Goal: Information Seeking & Learning: Learn about a topic

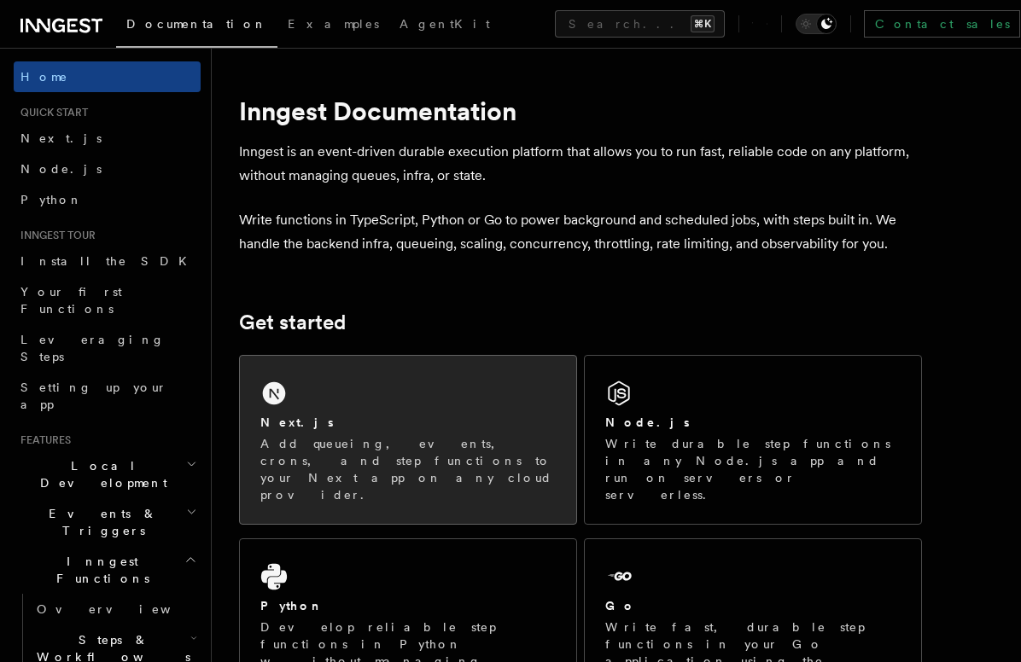
click at [298, 423] on h2 "Next.js" at bounding box center [296, 422] width 73 height 17
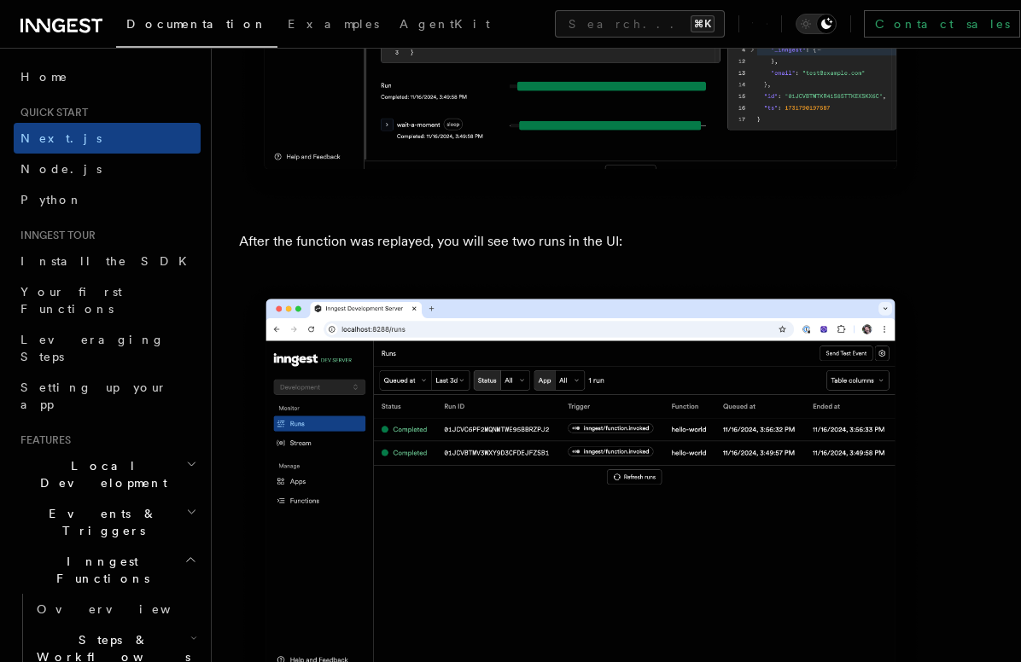
scroll to position [7923, 0]
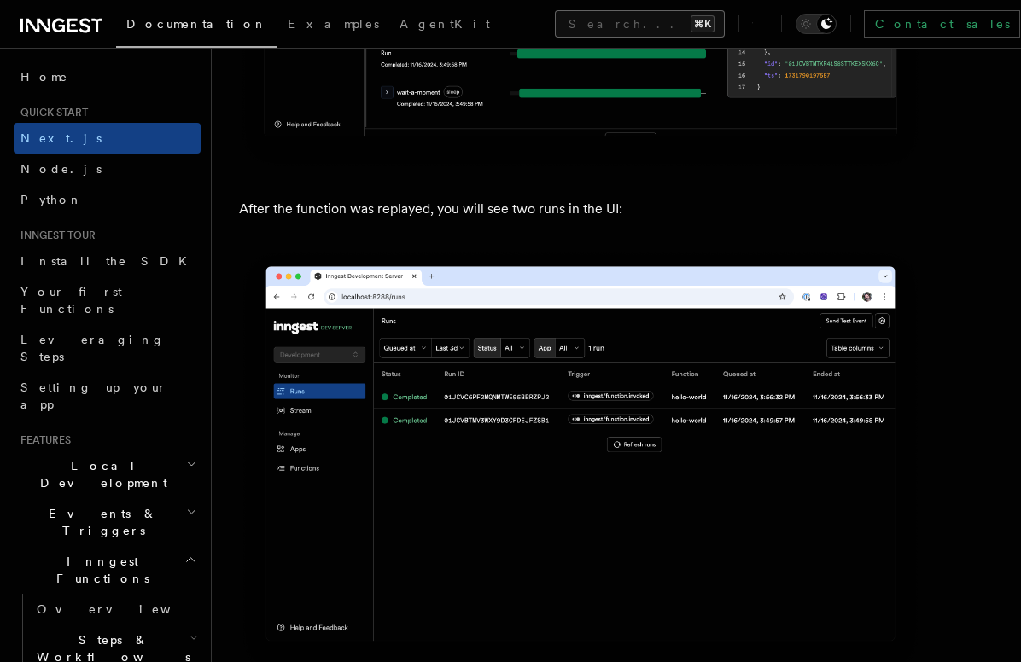
click at [555, 22] on button "Search... ⌘K" at bounding box center [640, 23] width 170 height 27
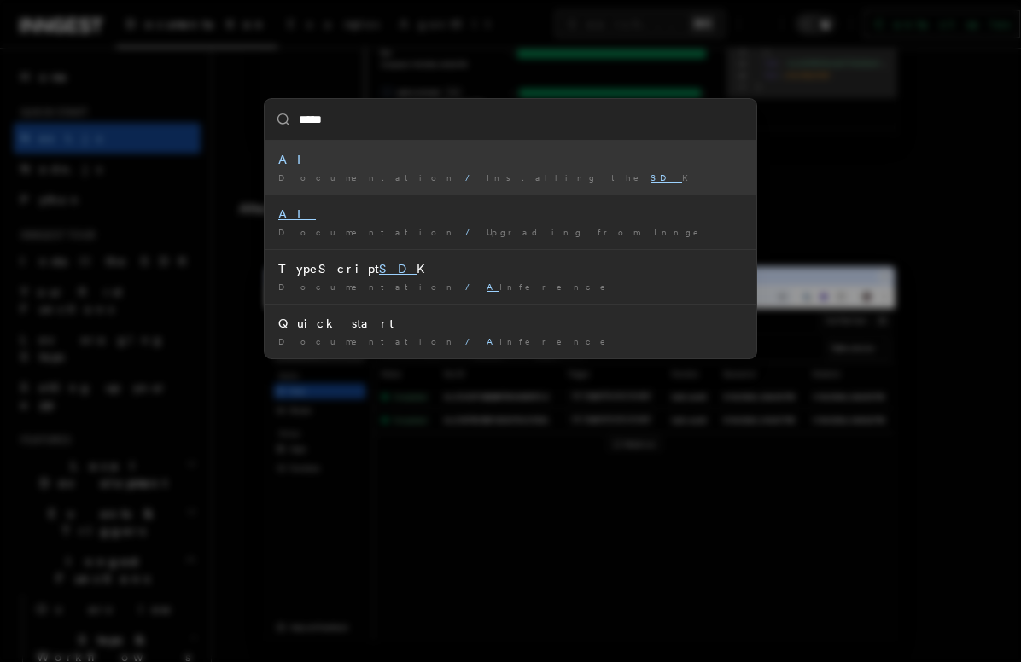
type input "******"
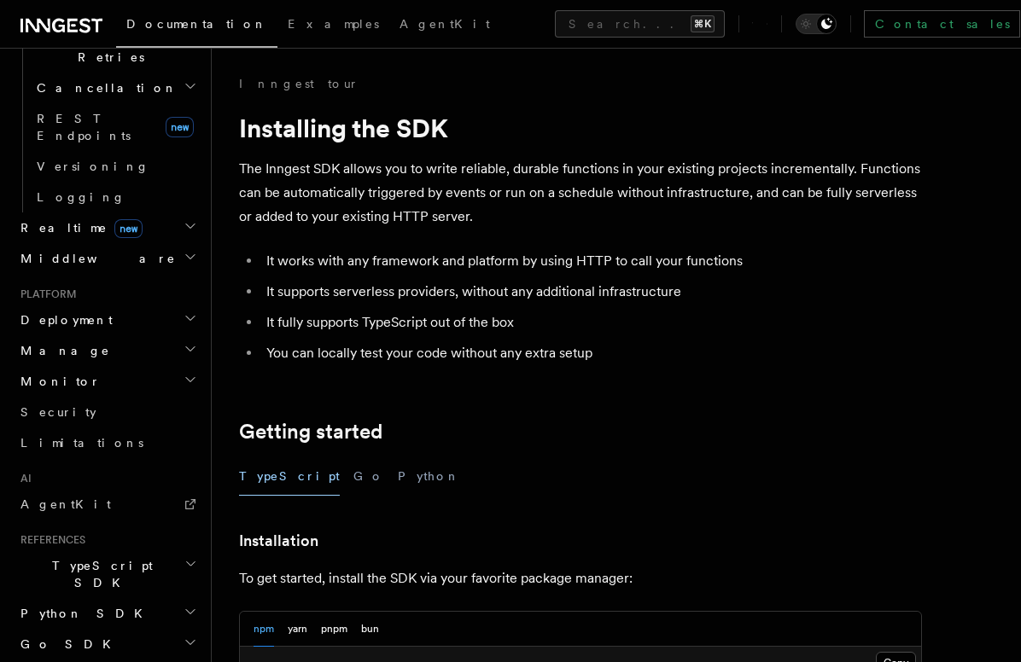
scroll to position [704, 0]
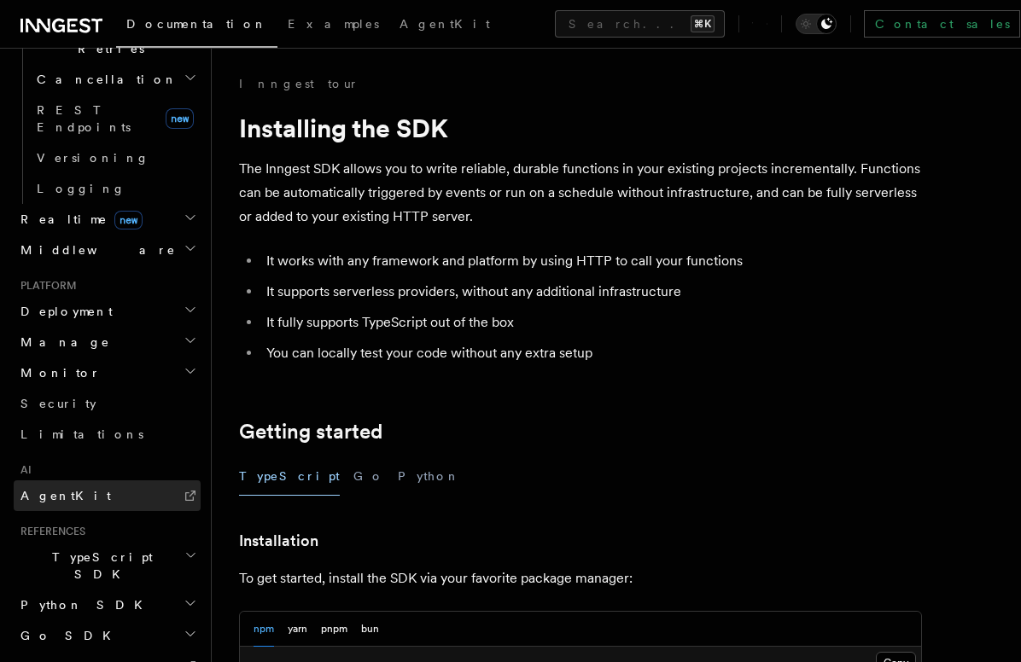
click at [112, 480] on link "AgentKit" at bounding box center [107, 495] width 187 height 31
